Goal: Transaction & Acquisition: Purchase product/service

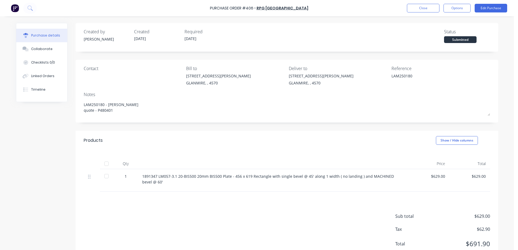
click at [416, 9] on button "Close" at bounding box center [423, 8] width 32 height 9
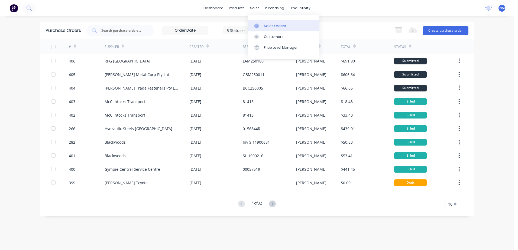
click at [268, 25] on div "Sales Orders" at bounding box center [275, 26] width 22 height 5
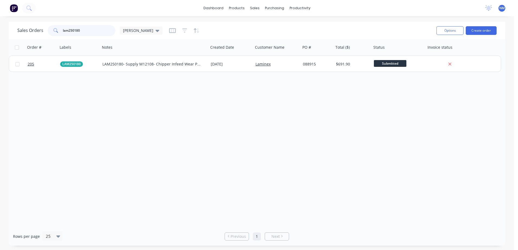
drag, startPoint x: 86, startPoint y: 30, endPoint x: 15, endPoint y: 38, distance: 71.9
click at [15, 38] on div "Sales Orders lam250180 [PERSON_NAME] Options Create order" at bounding box center [257, 31] width 496 height 18
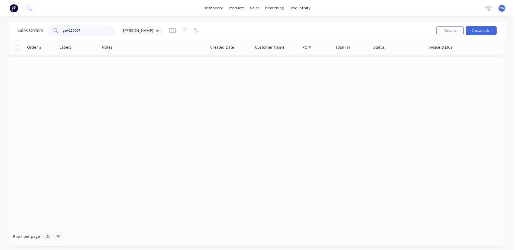
type input "gtw250007"
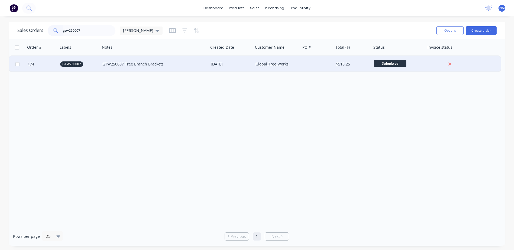
click at [203, 63] on div "GTW250007 Tree Branch Brackets" at bounding box center [154, 63] width 104 height 5
click at [243, 63] on div "[DATE]" at bounding box center [231, 63] width 40 height 5
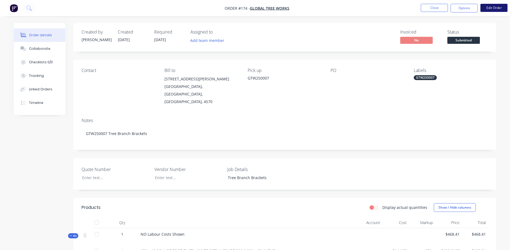
click at [488, 11] on button "Edit Order" at bounding box center [493, 8] width 27 height 8
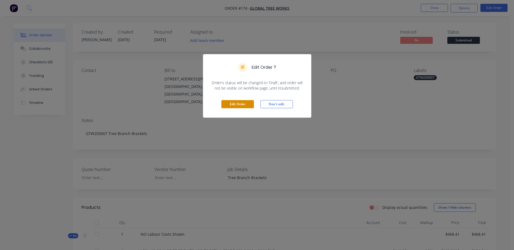
click at [229, 104] on button "Edit Order" at bounding box center [237, 104] width 32 height 8
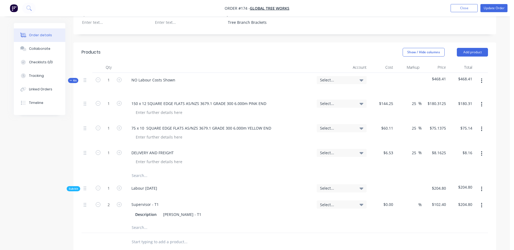
scroll to position [217, 0]
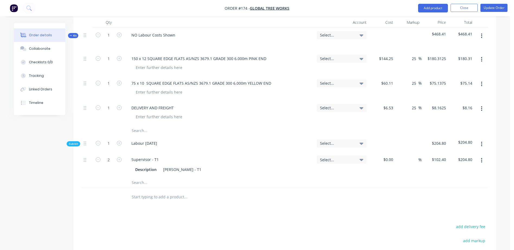
click at [131, 125] on input "text" at bounding box center [185, 130] width 108 height 11
paste input "M10 x 20 Gal Tap-tight Bolts"
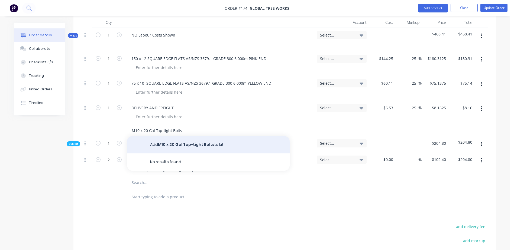
type input "M10 x 20 Gal Tap-tight Bolts"
click at [171, 136] on button "Add M10 x 20 Gal Tap-tight Bolts to kit" at bounding box center [208, 144] width 162 height 17
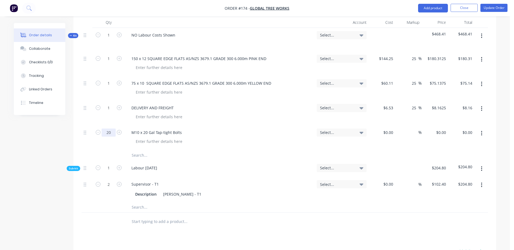
type input "20"
click at [230, 126] on div "M10 x 20 Gal Tap-tight Bolts" at bounding box center [220, 137] width 190 height 25
click at [140, 150] on input "text" at bounding box center [185, 155] width 108 height 11
click at [135, 150] on input "text" at bounding box center [185, 155] width 108 height 11
paste input "M10 x Gal flat Washers"
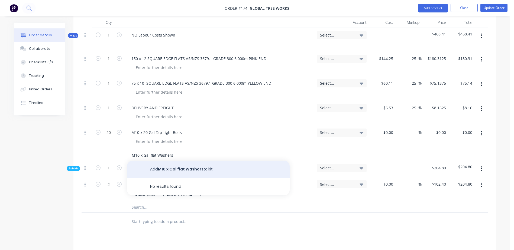
type input "M10 x Gal flat Washers"
click at [175, 161] on button "Add M10 x Gal flat Washers to kit" at bounding box center [208, 169] width 162 height 17
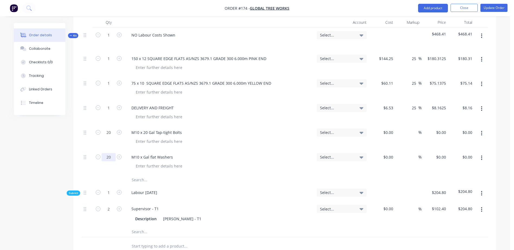
type input "20"
click at [222, 175] on input "text" at bounding box center [185, 180] width 108 height 11
type input "g"
click at [493, 10] on button "Update Order" at bounding box center [493, 8] width 27 height 8
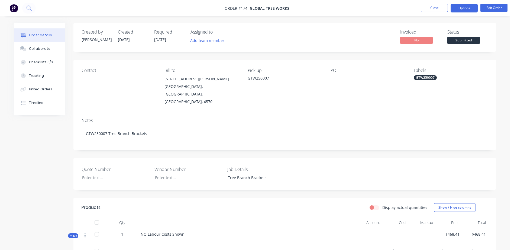
click at [458, 11] on button "Options" at bounding box center [463, 8] width 27 height 9
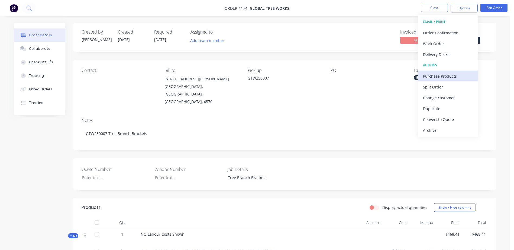
click at [453, 75] on div "Purchase Products" at bounding box center [448, 76] width 50 height 8
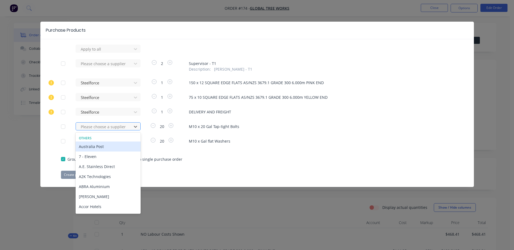
click at [101, 128] on div at bounding box center [104, 126] width 49 height 7
type input "kj"
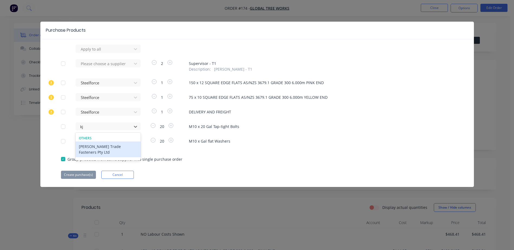
click at [109, 152] on div "Others [PERSON_NAME] Trade Fasteners Pty Ltd" at bounding box center [108, 147] width 65 height 26
click at [108, 148] on div "[PERSON_NAME] Trade Fasteners Pty Ltd" at bounding box center [108, 150] width 65 height 16
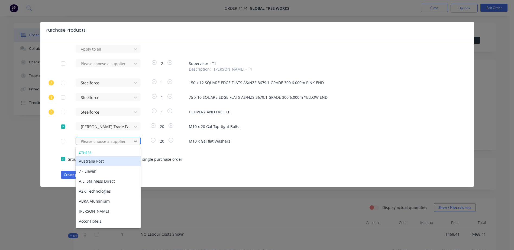
click at [92, 140] on div at bounding box center [104, 141] width 49 height 7
type input "kj"
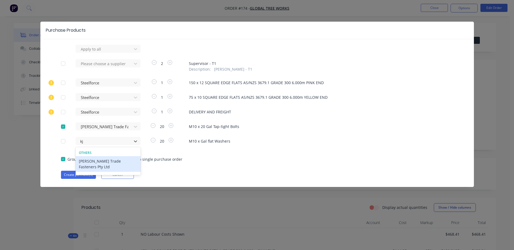
click at [100, 163] on div "[PERSON_NAME] Trade Fasteners Pty Ltd" at bounding box center [108, 164] width 65 height 16
click at [83, 172] on button "Create purchase(s)" at bounding box center [78, 175] width 35 height 8
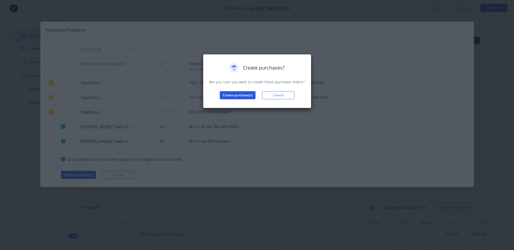
click at [242, 93] on button "Create purchase(s)" at bounding box center [238, 95] width 36 height 8
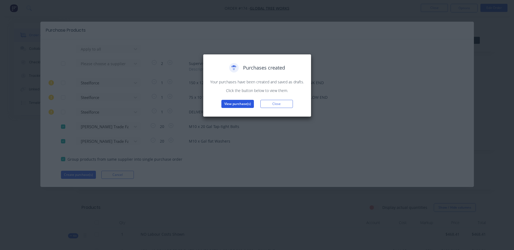
click at [235, 102] on button "View purchase(s)" at bounding box center [237, 104] width 32 height 8
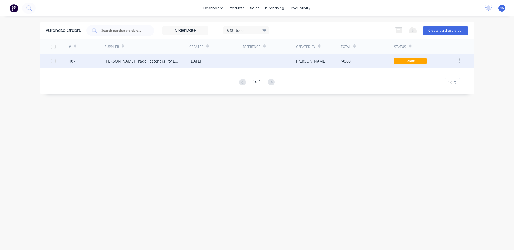
click at [271, 61] on div at bounding box center [269, 61] width 53 height 14
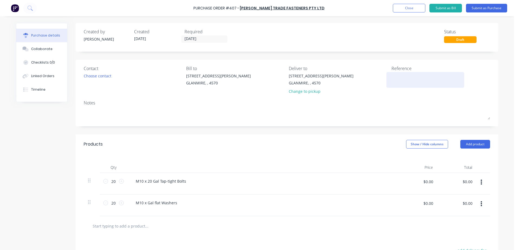
click at [396, 79] on textarea at bounding box center [425, 79] width 68 height 12
type textarea "x"
type textarea "G"
type textarea "x"
type textarea "GT"
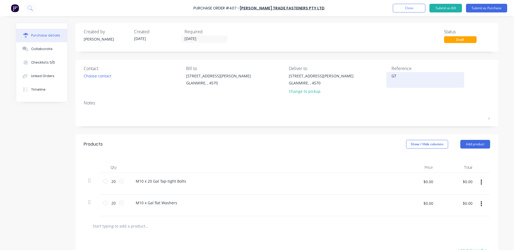
type textarea "x"
type textarea "GTW"
type textarea "x"
type textarea "GTW2"
type textarea "x"
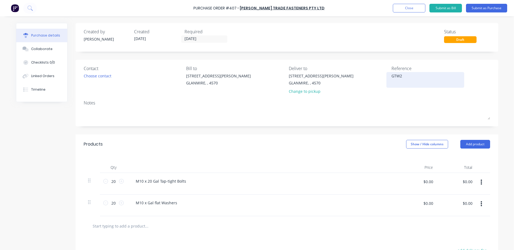
type textarea "GTW25"
type textarea "x"
type textarea "GTW250"
type textarea "x"
type textarea "GTW2500"
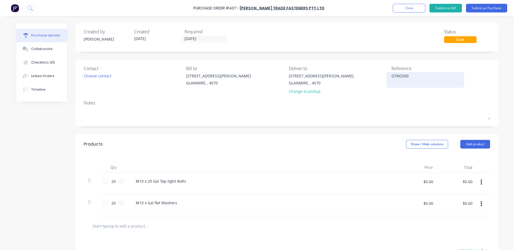
type textarea "x"
type textarea "GTW25000"
type textarea "x"
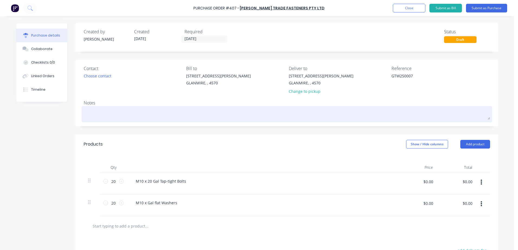
type textarea "GTW250007"
type textarea "x"
type textarea "GTW250007"
click at [92, 116] on textarea at bounding box center [287, 113] width 406 height 12
type textarea "x"
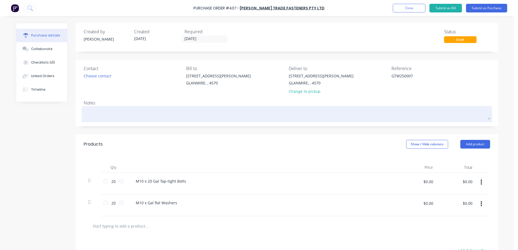
type textarea "G"
type textarea "x"
type textarea "GT"
type textarea "x"
type textarea "GTW"
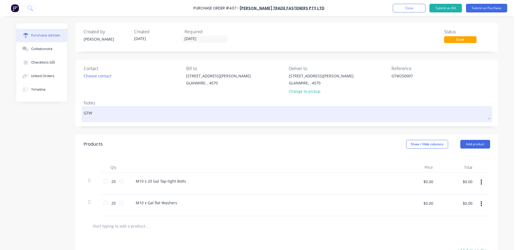
type textarea "x"
type textarea "GTW2"
type textarea "x"
type textarea "GTW25"
type textarea "x"
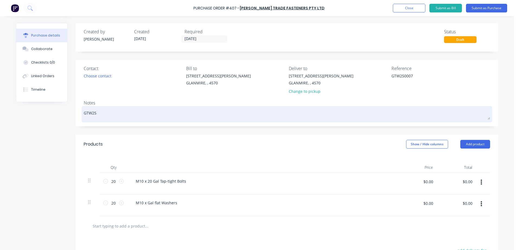
type textarea "GTW250"
type textarea "x"
type textarea "GTW2500"
type textarea "x"
type textarea "GTW25000"
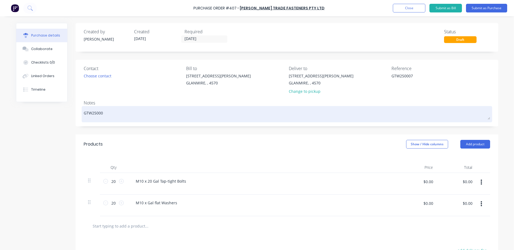
type textarea "x"
type textarea "GTW250007"
type textarea "x"
type textarea "GTW250007"
type textarea "x"
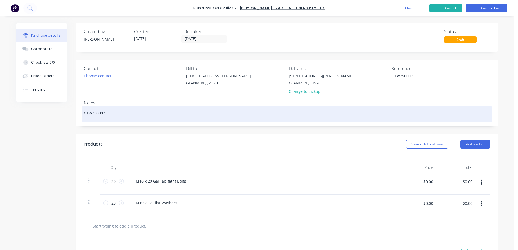
type textarea "GTW250007 -"
type textarea "x"
type textarea "GTW250007 -"
type textarea "x"
type textarea "GTW250007 -"
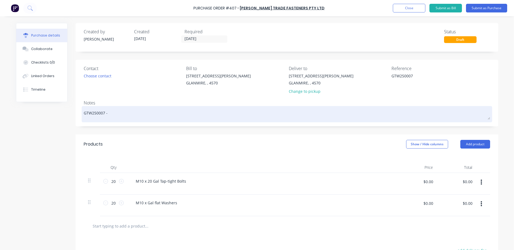
type textarea "x"
type textarea "GTW250007 - A"
type textarea "x"
type textarea "GTW250007 - AD"
type textarea "x"
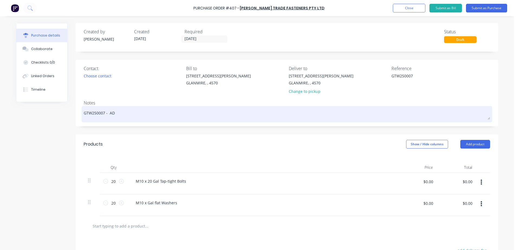
type textarea "GTW250007 - ADA"
type textarea "x"
type textarea "GTW250007 - AD"
type textarea "x"
type textarea "GTW250007 - A"
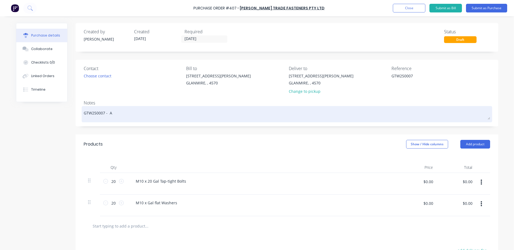
type textarea "x"
type textarea "GTW250007 -"
type textarea "x"
type textarea "GTW250007 - ad"
type textarea "x"
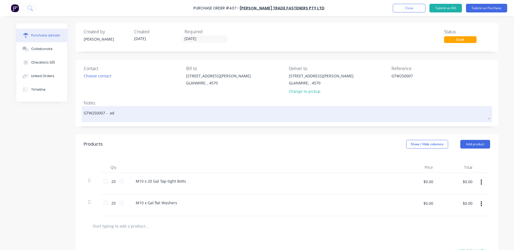
type textarea "GTW250007 - ada"
type textarea "x"
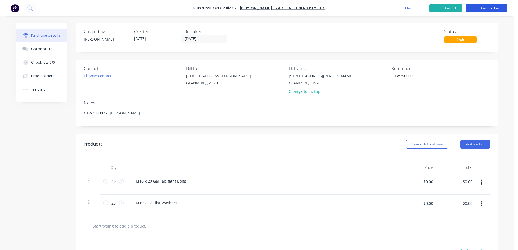
type textarea "GTW250007 - [PERSON_NAME]"
type textarea "x"
type textarea "GTW250007 - [PERSON_NAME]"
click at [485, 6] on button "Submit as Purchase" at bounding box center [486, 8] width 41 height 9
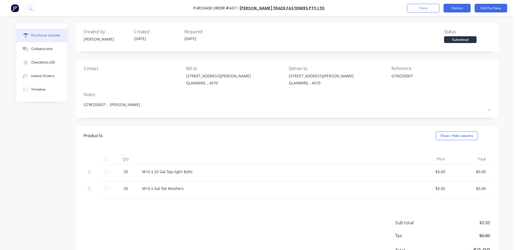
click at [456, 9] on button "Options" at bounding box center [456, 8] width 27 height 9
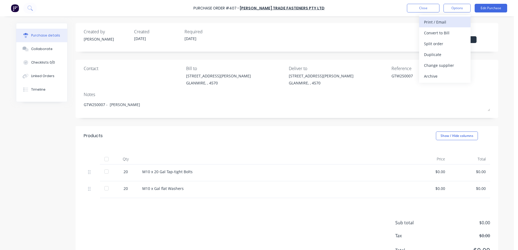
click at [448, 22] on div "Print / Email" at bounding box center [445, 22] width 42 height 8
click at [442, 32] on div "With pricing" at bounding box center [445, 33] width 42 height 8
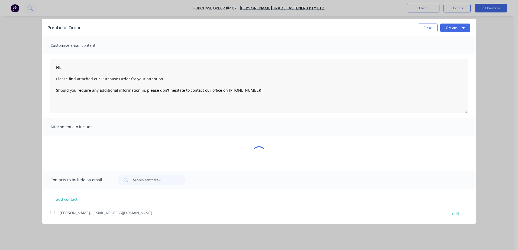
type textarea "x"
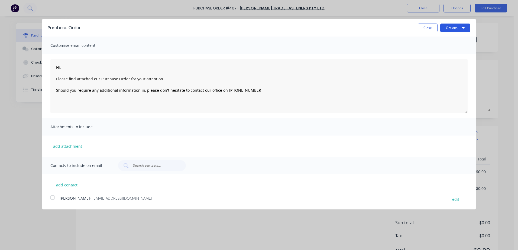
click at [453, 26] on button "Options" at bounding box center [455, 28] width 30 height 9
click at [56, 200] on div at bounding box center [52, 197] width 11 height 11
type textarea "Hi, Please find attached our Purchase Order for your attention. Should you requ…"
click at [448, 31] on button "Options" at bounding box center [455, 28] width 30 height 9
click at [436, 53] on div "Email" at bounding box center [444, 52] width 42 height 8
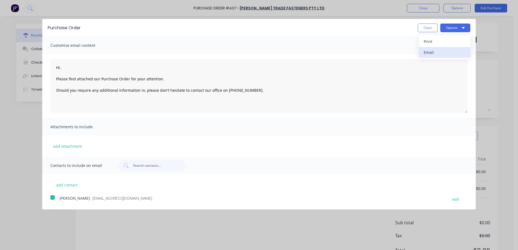
type textarea "x"
type textarea "Hi, Please find attached our Purchase Order for your attention. Should you requ…"
type textarea "x"
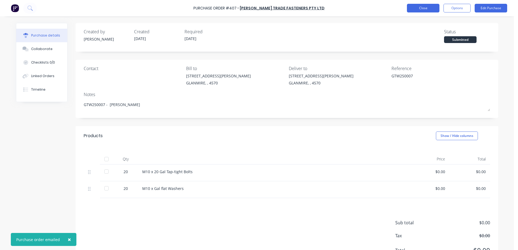
click at [420, 9] on button "Close" at bounding box center [423, 8] width 32 height 9
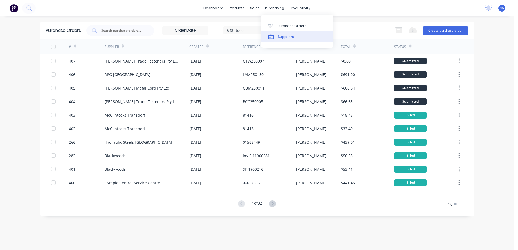
click at [283, 37] on div "Suppliers" at bounding box center [285, 36] width 16 height 5
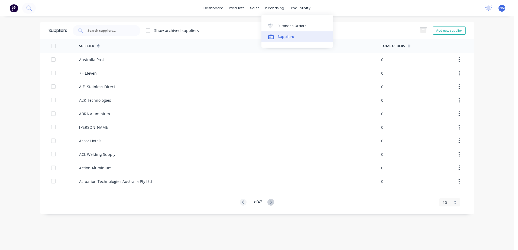
click at [286, 37] on div "Suppliers" at bounding box center [285, 36] width 16 height 5
click at [100, 30] on input "text" at bounding box center [109, 30] width 45 height 5
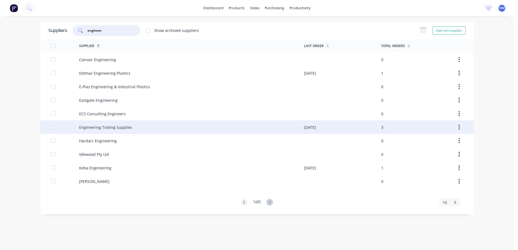
type input "engineer"
click at [133, 128] on div "Engineering Tooling Supplies" at bounding box center [191, 127] width 225 height 14
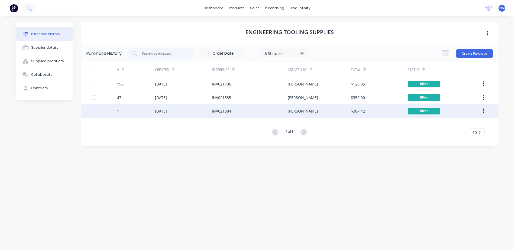
click at [226, 111] on div "INV021384" at bounding box center [221, 111] width 19 height 6
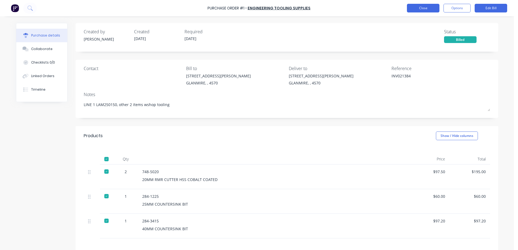
click at [431, 10] on button "Close" at bounding box center [423, 8] width 32 height 9
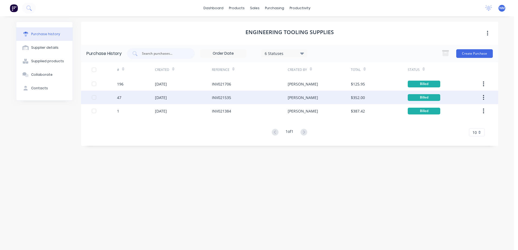
click at [224, 101] on div "INV021535" at bounding box center [250, 98] width 76 height 14
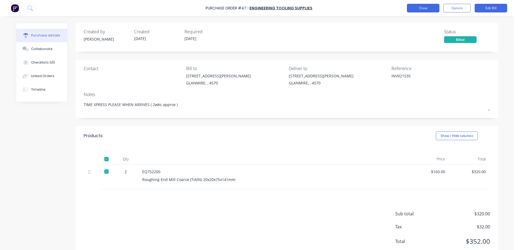
click at [421, 10] on button "Close" at bounding box center [423, 8] width 32 height 9
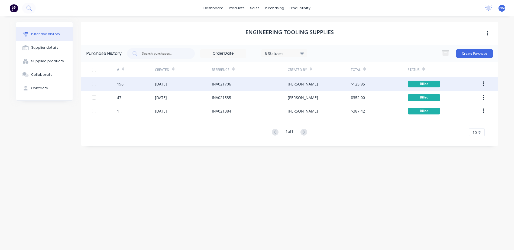
click at [165, 87] on div "[DATE]" at bounding box center [161, 84] width 12 height 6
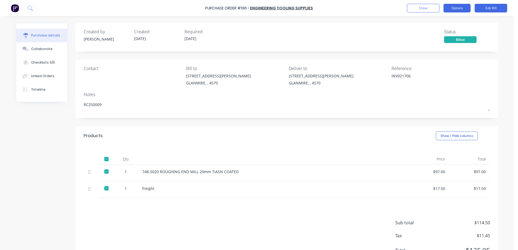
click at [462, 9] on button "Options" at bounding box center [456, 8] width 27 height 9
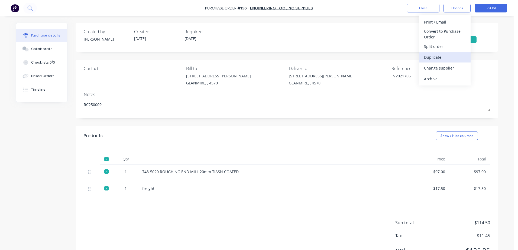
click at [437, 56] on div "Duplicate" at bounding box center [445, 57] width 42 height 8
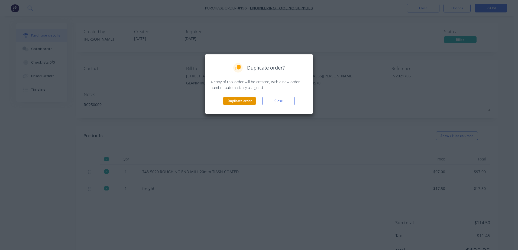
click at [239, 102] on button "Duplicate order" at bounding box center [239, 101] width 32 height 8
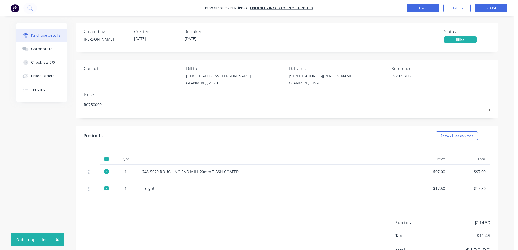
click at [424, 10] on button "Close" at bounding box center [423, 8] width 32 height 9
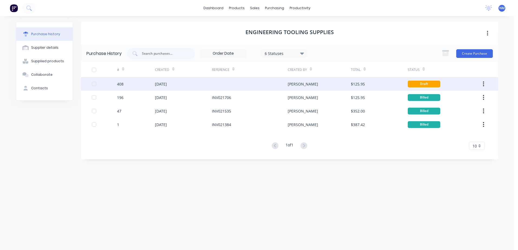
click at [242, 84] on div at bounding box center [250, 84] width 76 height 14
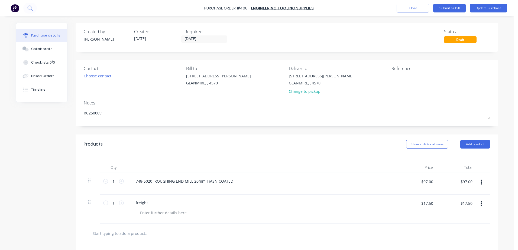
drag, startPoint x: 103, startPoint y: 111, endPoint x: 46, endPoint y: 118, distance: 57.6
click at [46, 118] on div "Created by [PERSON_NAME] Created [DATE] Required [DATE] Status Draft Contact Ch…" at bounding box center [257, 177] width 482 height 309
type textarea "x"
click at [228, 180] on div "748-5020 ROUGHING END MILL 20mm TiASN COATED" at bounding box center [184, 181] width 106 height 8
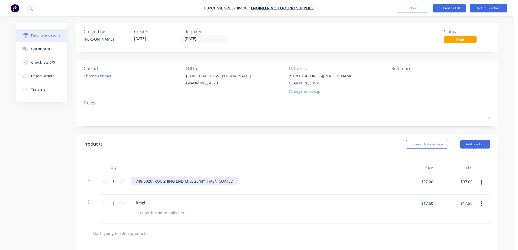
click at [230, 180] on div "748-5020 ROUGHING END MILL 20mm TiASN COATED" at bounding box center [184, 181] width 106 height 8
click at [480, 10] on button "Update Purchase" at bounding box center [487, 8] width 37 height 9
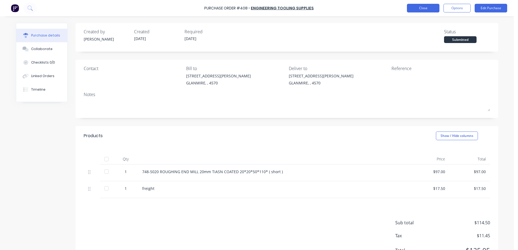
click at [414, 9] on button "Close" at bounding box center [423, 8] width 32 height 9
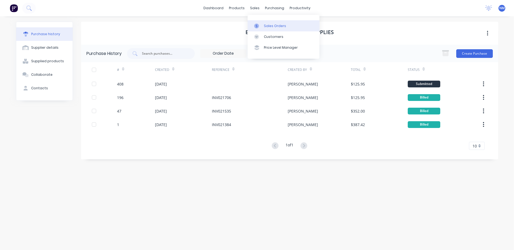
click at [270, 25] on div "Sales Orders" at bounding box center [275, 26] width 22 height 5
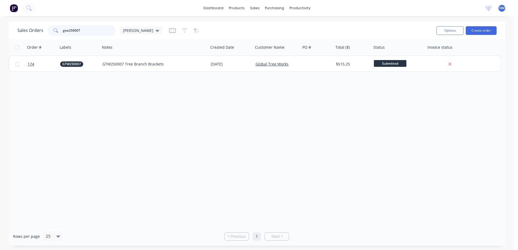
drag, startPoint x: 90, startPoint y: 31, endPoint x: 48, endPoint y: 30, distance: 42.8
click at [48, 30] on div "gtw250007" at bounding box center [82, 30] width 68 height 11
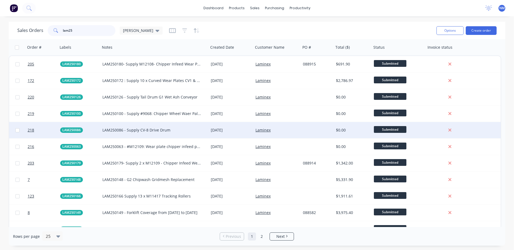
type input "lam25"
click at [191, 131] on div "LAM250086 - Supply CV-8 Drive Drum" at bounding box center [151, 130] width 99 height 5
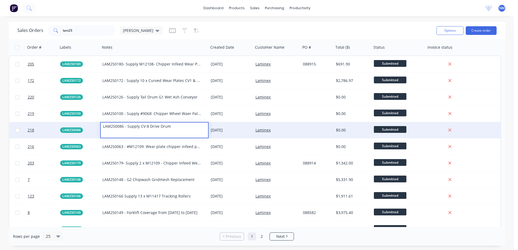
click at [290, 132] on div "Laminex" at bounding box center [275, 130] width 41 height 5
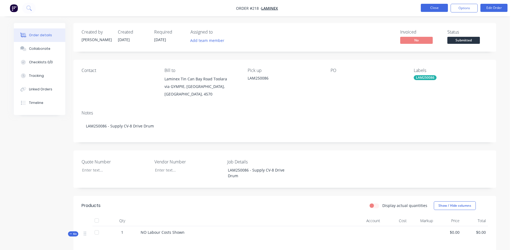
click at [427, 11] on button "Close" at bounding box center [433, 8] width 27 height 8
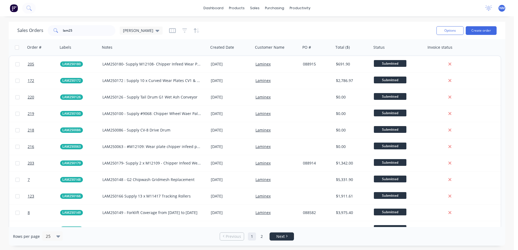
click at [286, 238] on link "Next" at bounding box center [282, 236] width 24 height 5
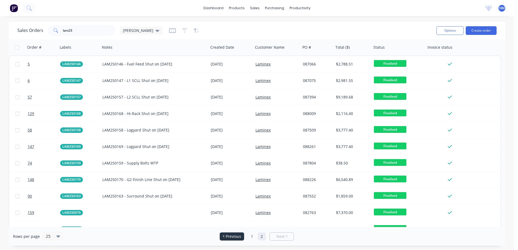
click at [232, 237] on span "Previous" at bounding box center [233, 236] width 15 height 5
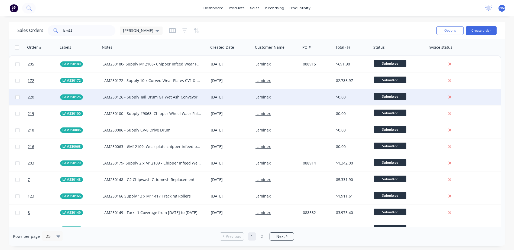
click at [293, 97] on div "Laminex" at bounding box center [275, 96] width 41 height 5
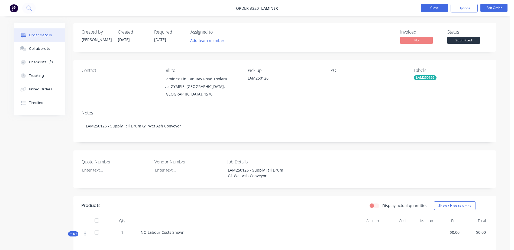
click at [435, 9] on button "Close" at bounding box center [433, 8] width 27 height 8
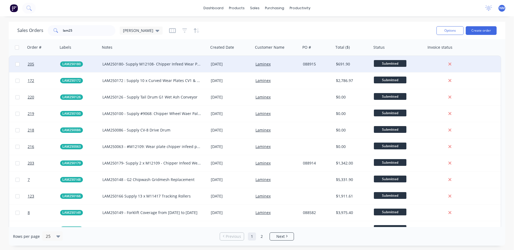
click at [287, 62] on div "Laminex" at bounding box center [275, 63] width 41 height 5
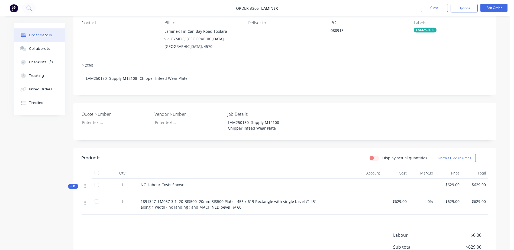
scroll to position [54, 0]
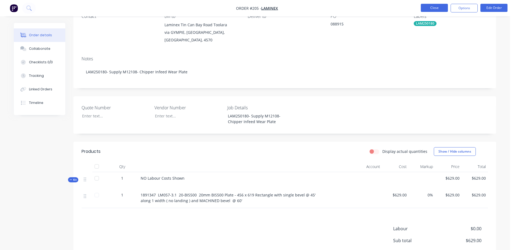
click at [442, 6] on button "Close" at bounding box center [433, 8] width 27 height 8
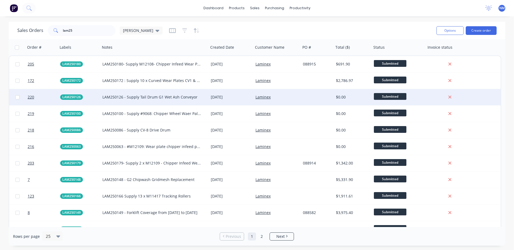
click at [279, 97] on div "Laminex" at bounding box center [275, 96] width 41 height 5
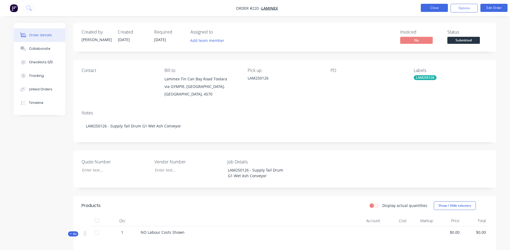
click at [434, 12] on button "Close" at bounding box center [433, 8] width 27 height 8
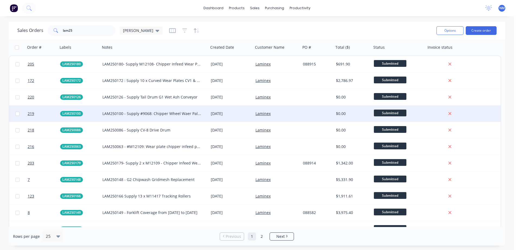
click at [290, 113] on div "Laminex" at bounding box center [275, 113] width 41 height 5
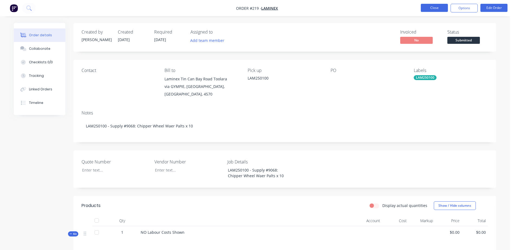
click at [430, 8] on button "Close" at bounding box center [433, 8] width 27 height 8
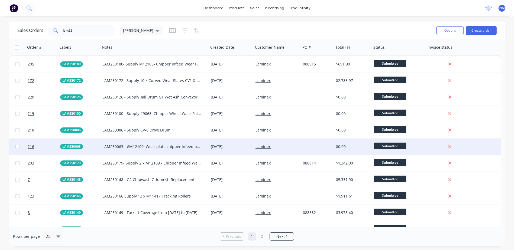
click at [285, 149] on div "Laminex" at bounding box center [275, 146] width 41 height 5
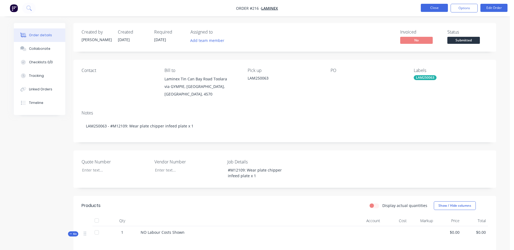
click at [429, 8] on button "Close" at bounding box center [433, 8] width 27 height 8
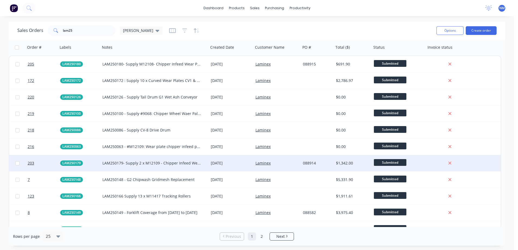
click at [280, 162] on div "Laminex" at bounding box center [275, 163] width 41 height 5
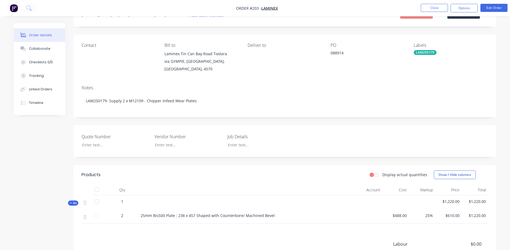
scroll to position [27, 0]
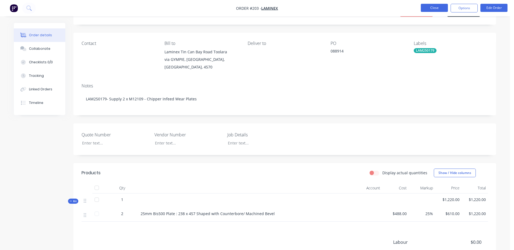
click at [433, 10] on button "Close" at bounding box center [433, 8] width 27 height 8
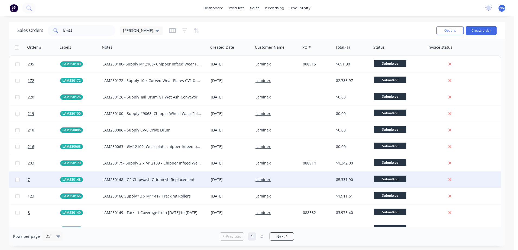
click at [305, 184] on div at bounding box center [317, 180] width 33 height 16
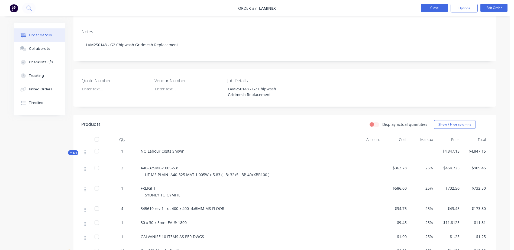
scroll to position [108, 0]
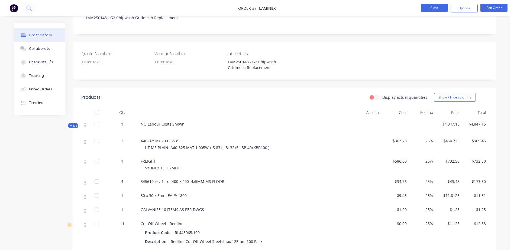
click at [437, 8] on button "Close" at bounding box center [433, 8] width 27 height 8
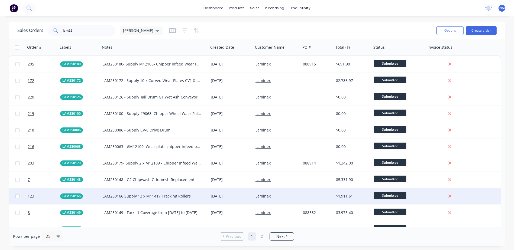
click at [285, 198] on div "Laminex" at bounding box center [275, 196] width 41 height 5
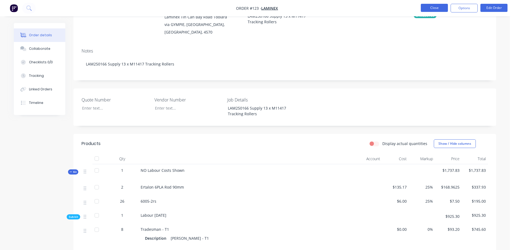
scroll to position [54, 0]
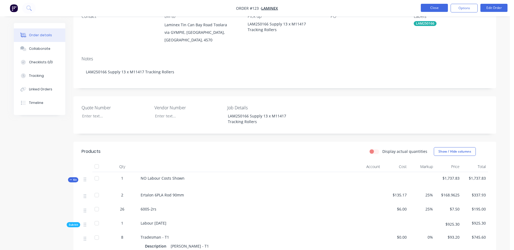
click at [432, 7] on button "Close" at bounding box center [433, 8] width 27 height 8
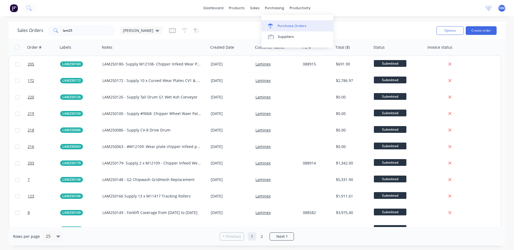
click at [290, 26] on div "Purchase Orders" at bounding box center [291, 26] width 29 height 5
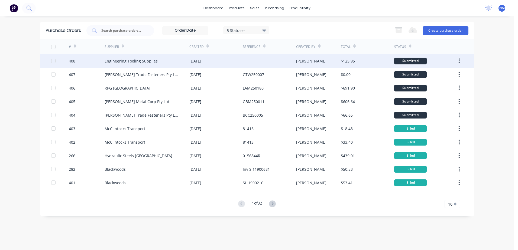
click at [247, 63] on div at bounding box center [269, 61] width 53 height 14
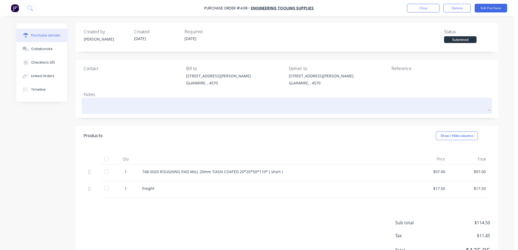
click at [104, 101] on textarea at bounding box center [287, 105] width 406 height 12
type textarea "x"
type textarea "l"
type textarea "x"
type textarea "la"
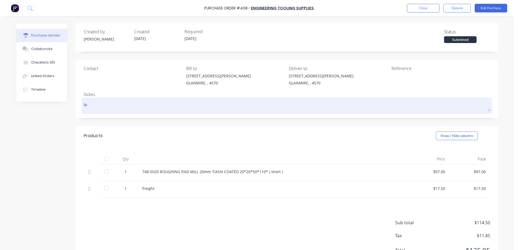
type textarea "x"
type textarea "[PERSON_NAME]"
type textarea "x"
type textarea "la"
type textarea "x"
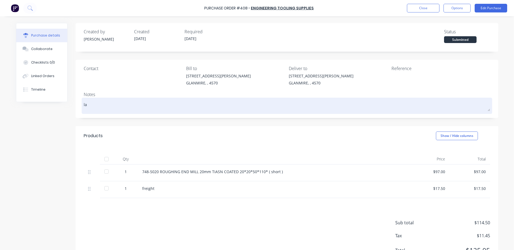
type textarea "l"
type textarea "x"
type textarea "lL"
type textarea "x"
type textarea "lLA"
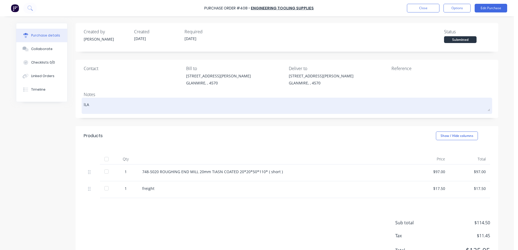
type textarea "x"
type textarea "lLAM"
type textarea "x"
type textarea "lLAM2"
type textarea "x"
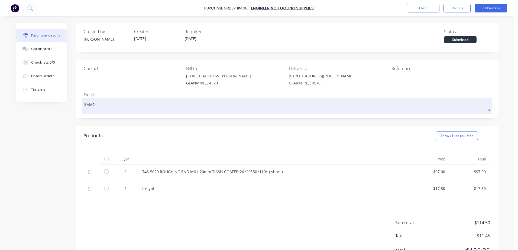
type textarea "lLAM25"
type textarea "x"
type textarea "lLAM250"
type textarea "x"
type textarea "lLAM25"
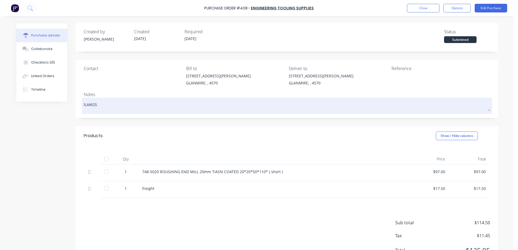
type textarea "x"
type textarea "lLAM2"
type textarea "x"
type textarea "lLAM"
type textarea "x"
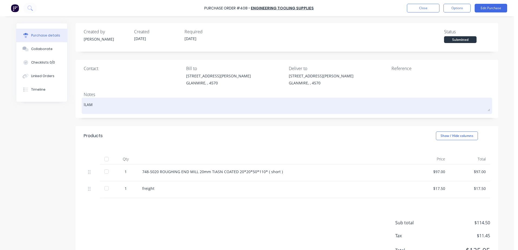
type textarea "lLA"
type textarea "x"
type textarea "lL"
type textarea "x"
type textarea "l"
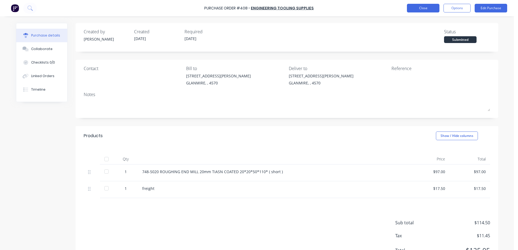
click at [423, 10] on button "Close" at bounding box center [423, 8] width 32 height 9
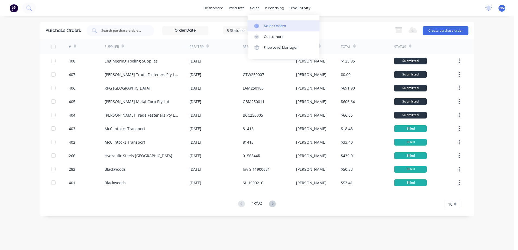
click at [269, 25] on div "Sales Orders" at bounding box center [275, 26] width 22 height 5
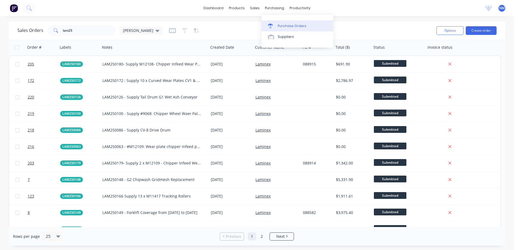
click at [285, 27] on div "Purchase Orders" at bounding box center [291, 26] width 29 height 5
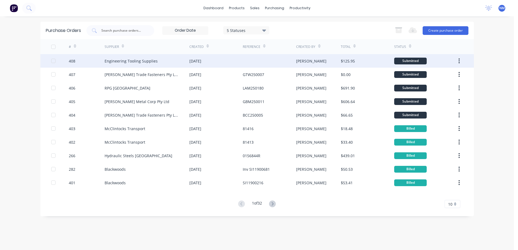
click at [225, 65] on div "[DATE]" at bounding box center [215, 61] width 53 height 14
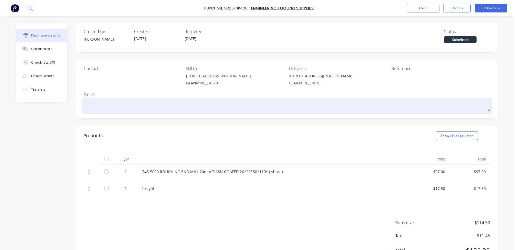
click at [93, 104] on textarea at bounding box center [287, 105] width 406 height 12
type textarea "x"
type textarea "l"
type textarea "x"
type textarea "la"
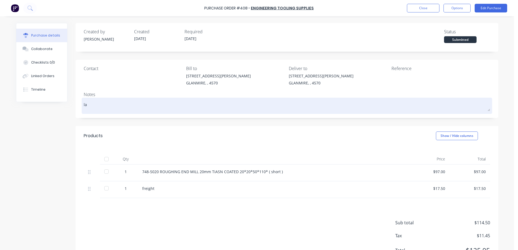
type textarea "x"
type textarea "[PERSON_NAME]"
type textarea "x"
type textarea "lam2"
type textarea "x"
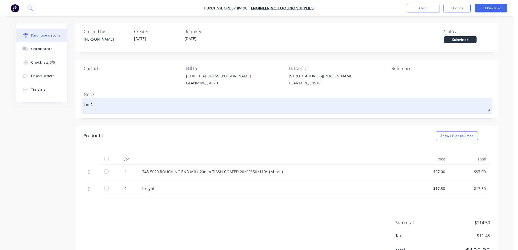
type textarea "lam25"
type textarea "x"
type textarea "lam250"
type textarea "x"
type textarea "lam2501"
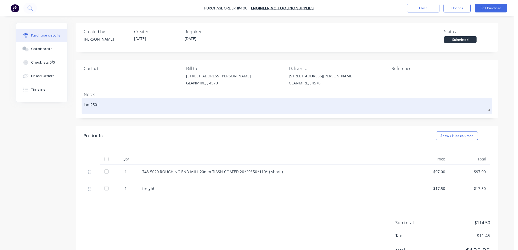
type textarea "x"
type textarea "lam25016"
type textarea "x"
type textarea "lam250166"
type textarea "x"
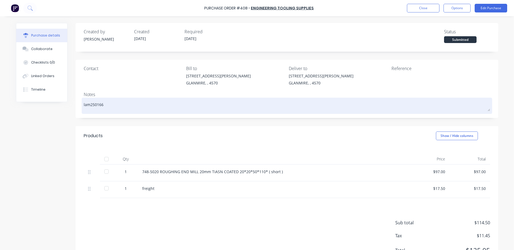
type textarea "lam25016"
type textarea "x"
type textarea "lam2501"
type textarea "x"
type textarea "lam250"
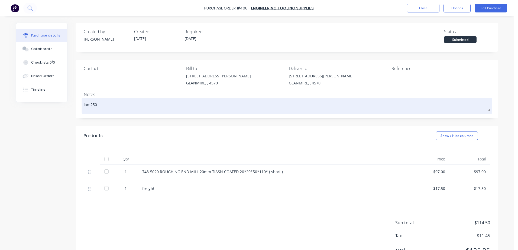
type textarea "x"
type textarea "lam25"
type textarea "x"
type textarea "lam2"
type textarea "x"
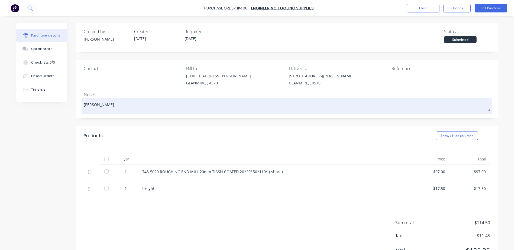
type textarea "la"
type textarea "x"
type textarea "l"
type textarea "x"
type textarea "L"
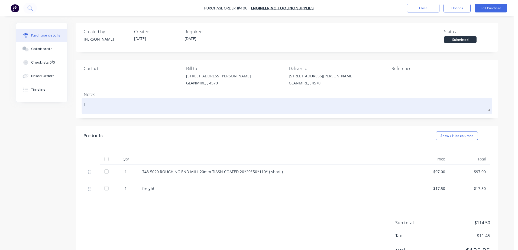
type textarea "x"
type textarea "LA"
type textarea "x"
type textarea "[PERSON_NAME]"
type textarea "x"
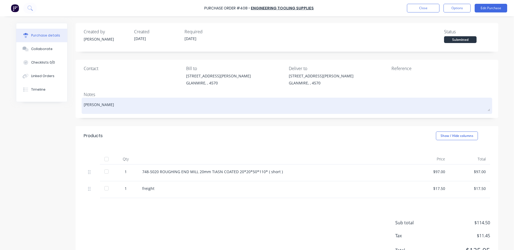
type textarea "LAM2"
type textarea "x"
type textarea "LAM25"
type textarea "x"
type textarea "LAM250"
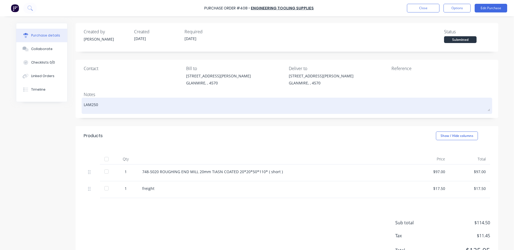
type textarea "x"
type textarea "LAM2501"
type textarea "x"
type textarea "LAM25016"
type textarea "x"
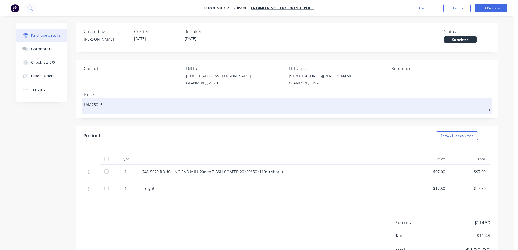
type textarea "LAM250166"
type textarea "x"
type textarea "LAM250166"
type textarea "x"
type textarea "LAM250166 -"
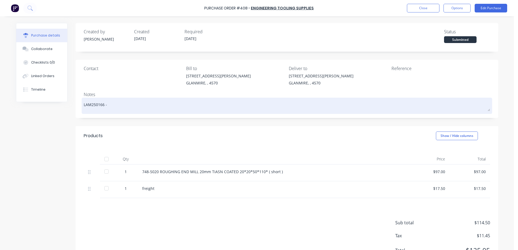
type textarea "x"
type textarea "LAM250166 -"
type textarea "x"
type textarea "LAM250166 -"
type textarea "x"
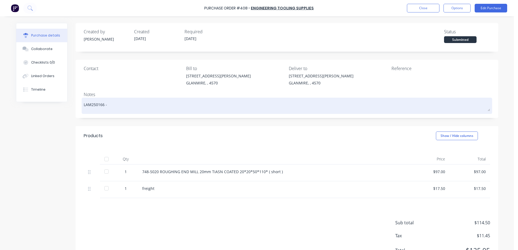
type textarea "LAM250166 - j"
type textarea "x"
type textarea "LAM250166 - ja"
type textarea "x"
type textarea "LAM250166 - [PERSON_NAME]"
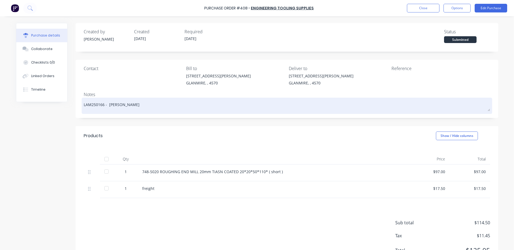
type textarea "x"
type textarea "LAM250166 - jaso"
type textarea "x"
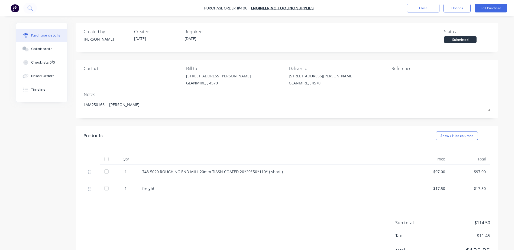
type textarea "LAM250166 - [PERSON_NAME]"
type textarea "x"
type textarea "LAM250166 - [PERSON_NAME]"
click at [494, 10] on button "Edit Purchase" at bounding box center [490, 8] width 32 height 9
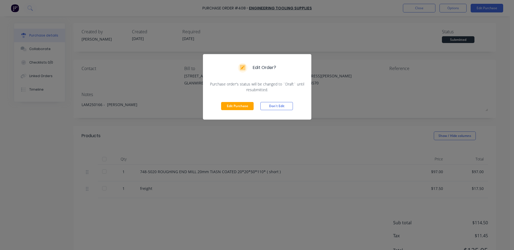
drag, startPoint x: 235, startPoint y: 109, endPoint x: 305, endPoint y: 93, distance: 71.7
click at [236, 109] on button "Edit Purchase" at bounding box center [237, 106] width 32 height 8
type textarea "x"
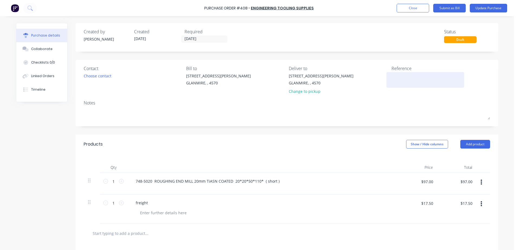
click at [397, 81] on textarea at bounding box center [425, 79] width 68 height 12
type textarea "x"
type textarea "L"
type textarea "x"
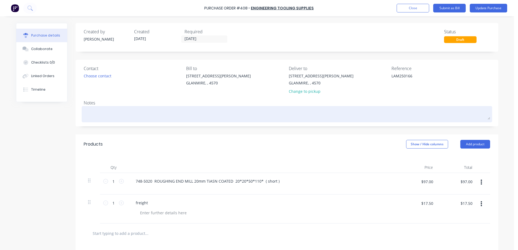
click at [84, 113] on textarea at bounding box center [287, 113] width 406 height 12
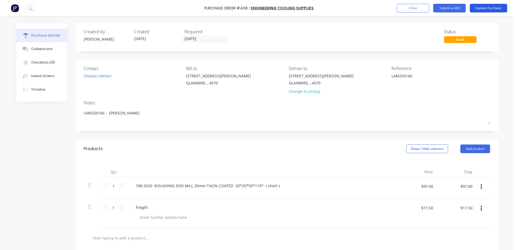
click at [480, 12] on button "Update Purchase" at bounding box center [487, 8] width 37 height 9
